Goal: Task Accomplishment & Management: Manage account settings

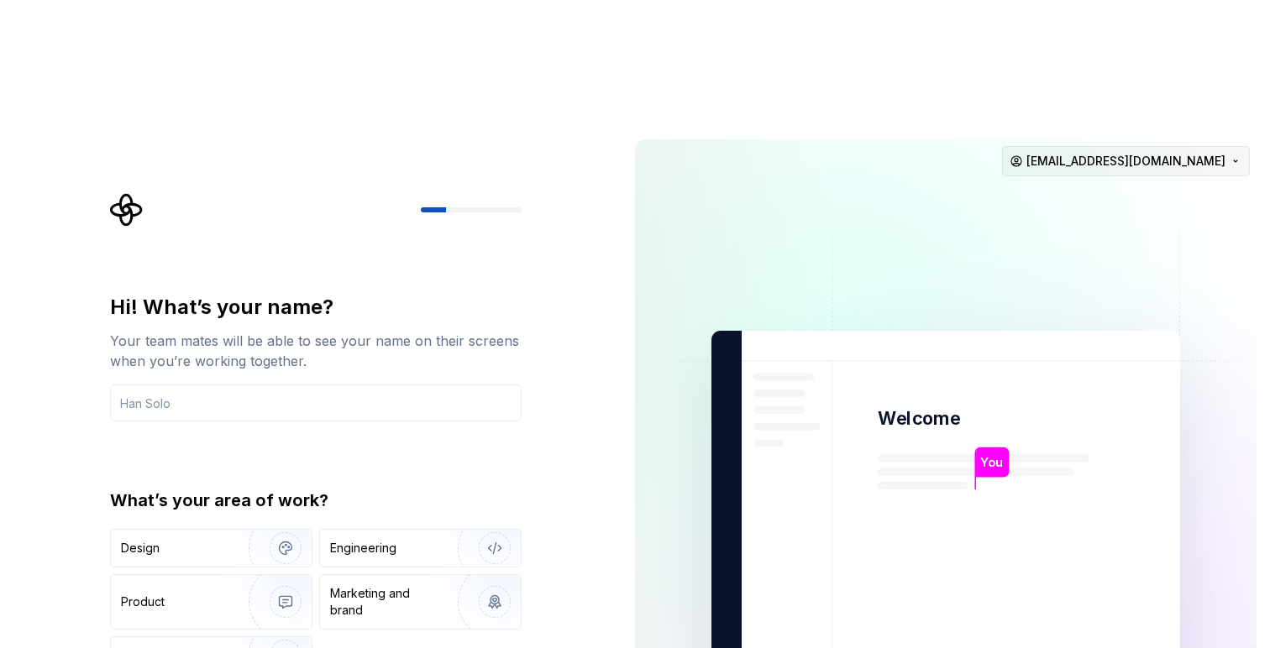
click at [1180, 45] on html "Hi! What’s your name? Your team mates will be able to see your name on their sc…" at bounding box center [635, 324] width 1270 height 648
click at [1127, 73] on div "Sign out" at bounding box center [1123, 71] width 160 height 17
